Goal: Information Seeking & Learning: Find contact information

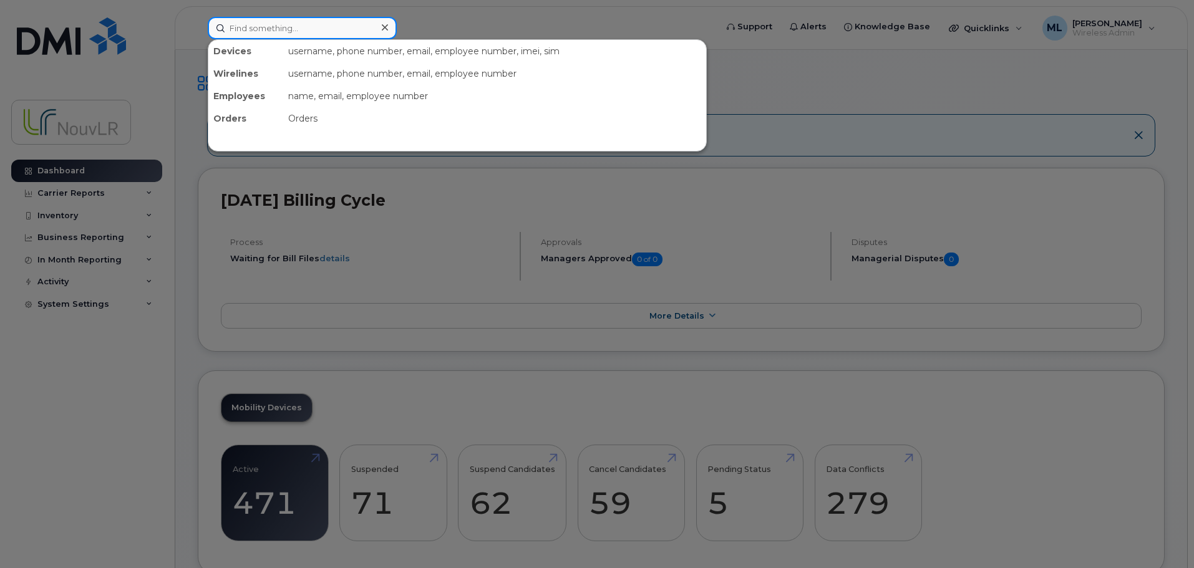
click at [264, 33] on input at bounding box center [302, 28] width 189 height 22
click at [260, 24] on input at bounding box center [302, 28] width 189 height 22
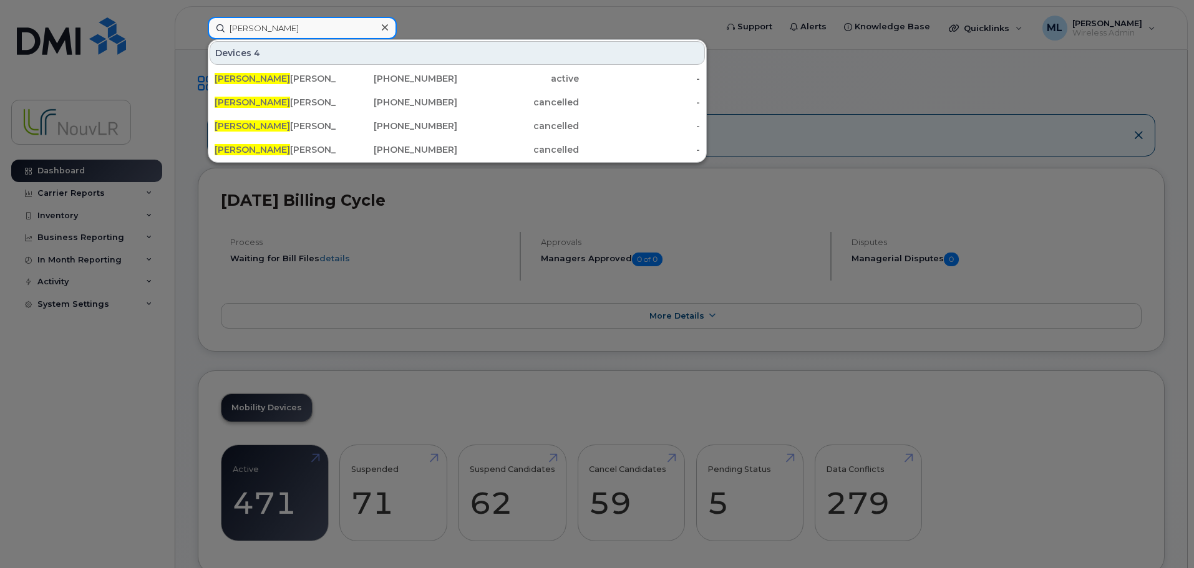
drag, startPoint x: 257, startPoint y: 32, endPoint x: 175, endPoint y: 14, distance: 84.4
click at [198, 17] on div "jacob Devices 4 Jacob o Trigo Fernandez 438-334-8693 active - Jacob Quirion-arg…" at bounding box center [458, 28] width 520 height 22
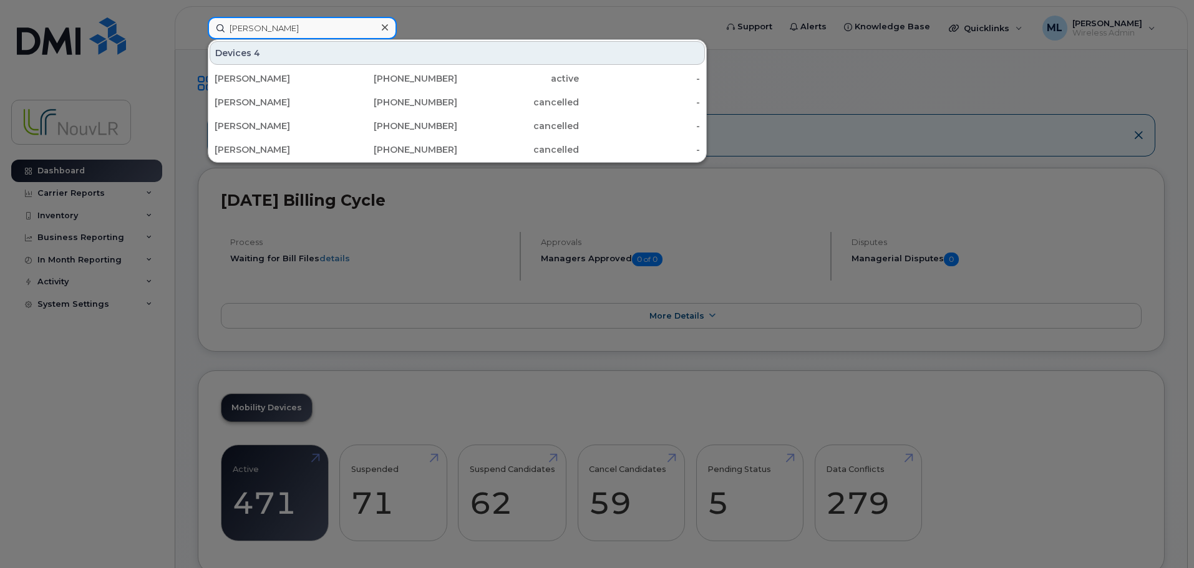
type input "simon"
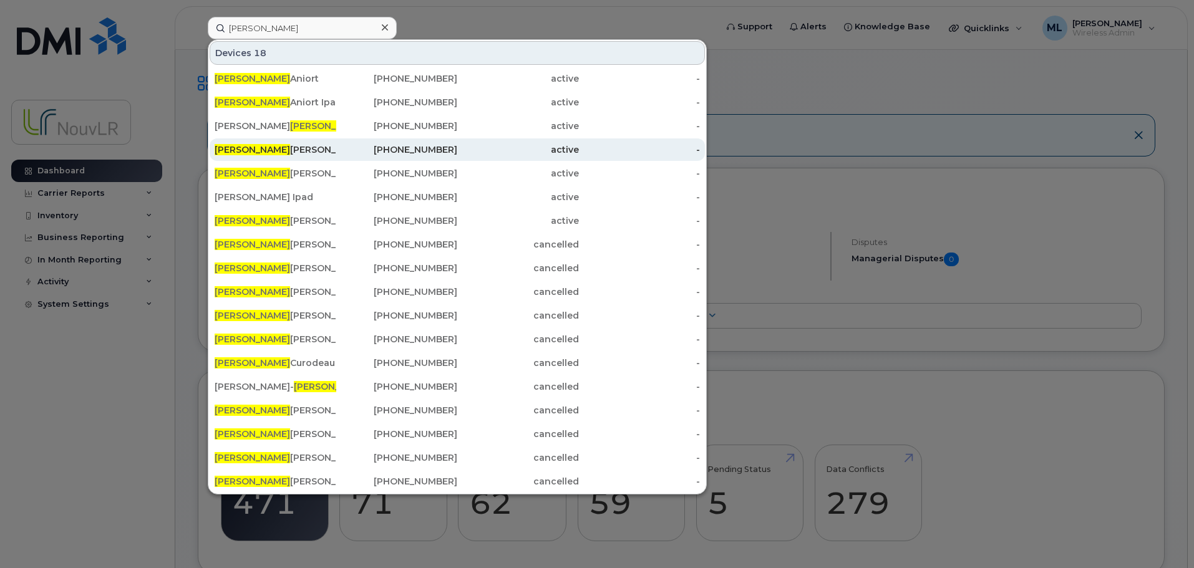
click at [271, 148] on div "Simon Amaury-guillaume" at bounding box center [276, 149] width 122 height 12
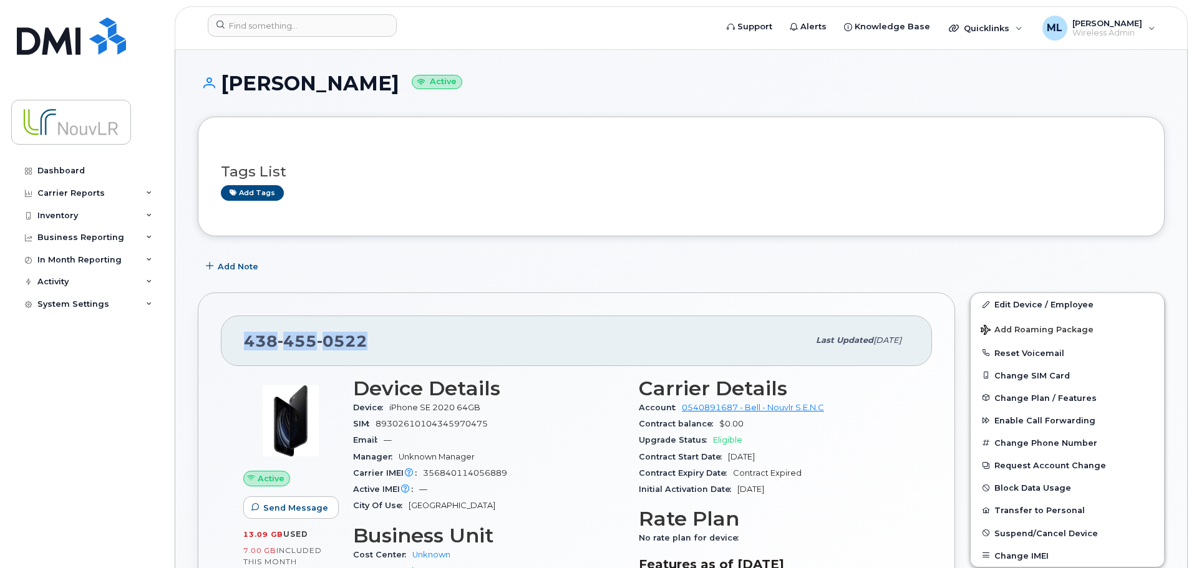
drag, startPoint x: 365, startPoint y: 340, endPoint x: 246, endPoint y: 342, distance: 119.2
click at [246, 342] on div "[PHONE_NUMBER]" at bounding box center [526, 340] width 564 height 26
copy span "[PHONE_NUMBER]"
